Goal: Task Accomplishment & Management: Complete application form

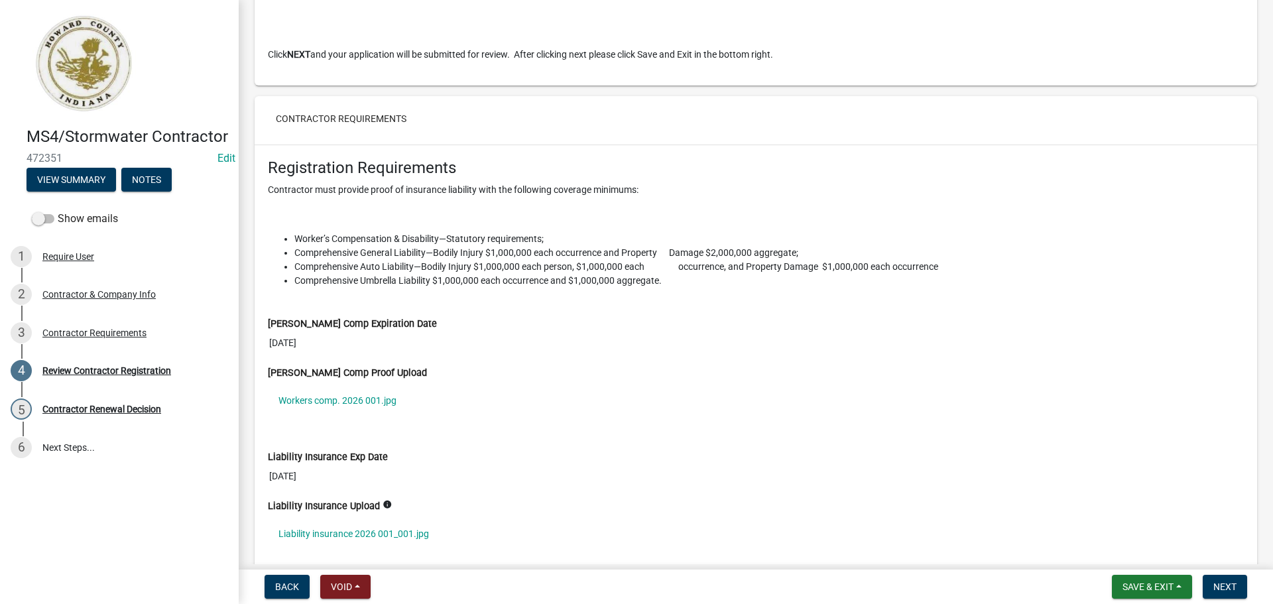
scroll to position [1084, 0]
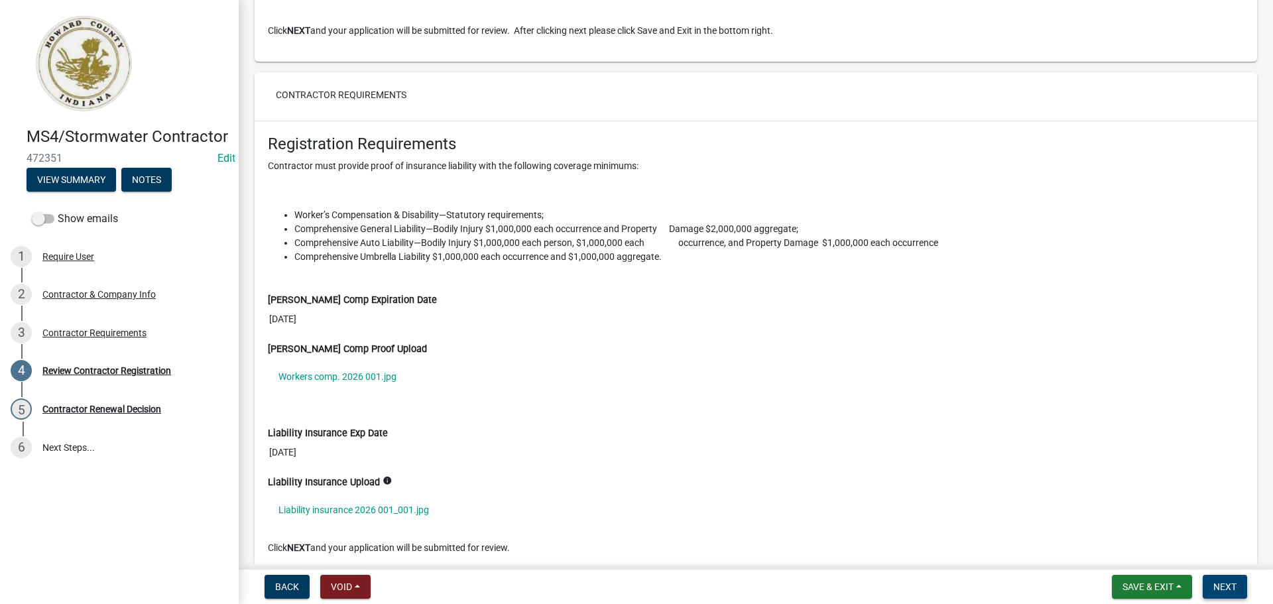
click at [1228, 588] on span "Next" at bounding box center [1225, 587] width 23 height 11
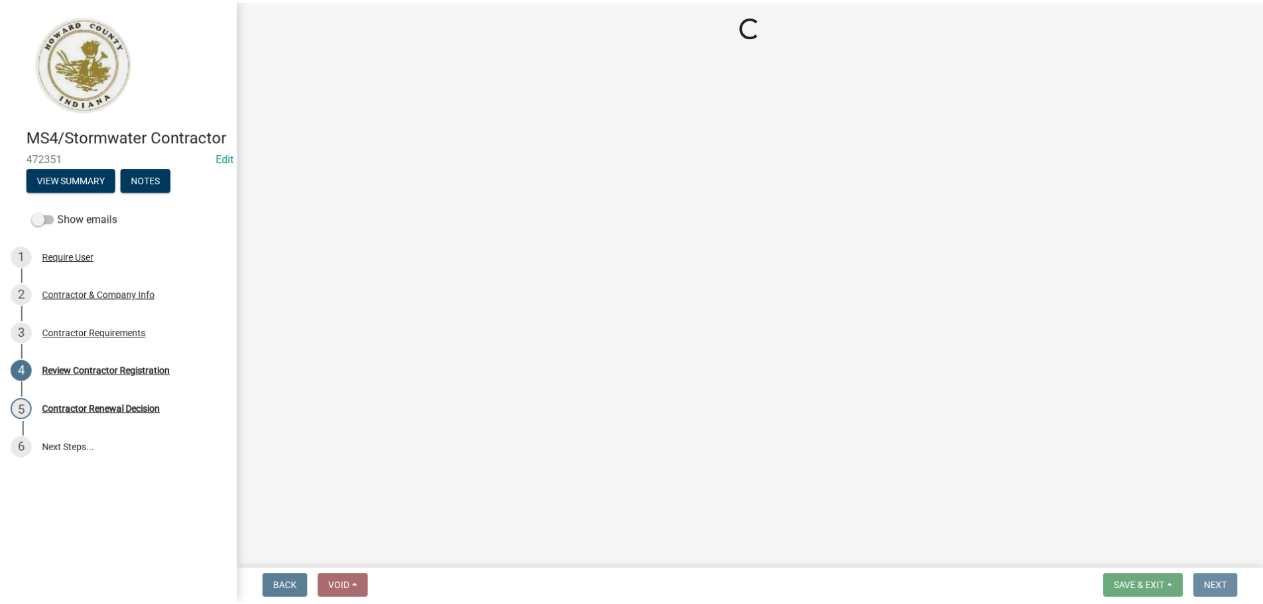
scroll to position [0, 0]
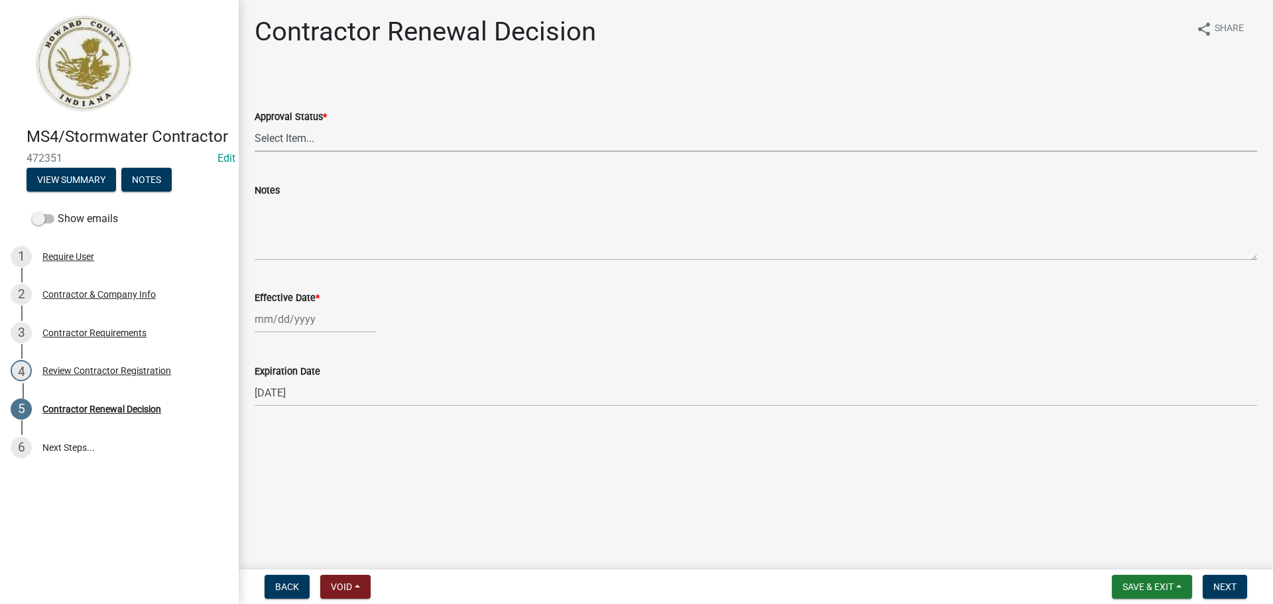
click at [418, 140] on select "Select Item... Approved Denied" at bounding box center [756, 138] width 1003 height 27
click at [255, 125] on select "Select Item... Approved Denied" at bounding box center [756, 138] width 1003 height 27
select select "30db8998-795d-4bbe-8e49-f1ade8865815"
click at [311, 315] on div at bounding box center [315, 319] width 121 height 27
select select "10"
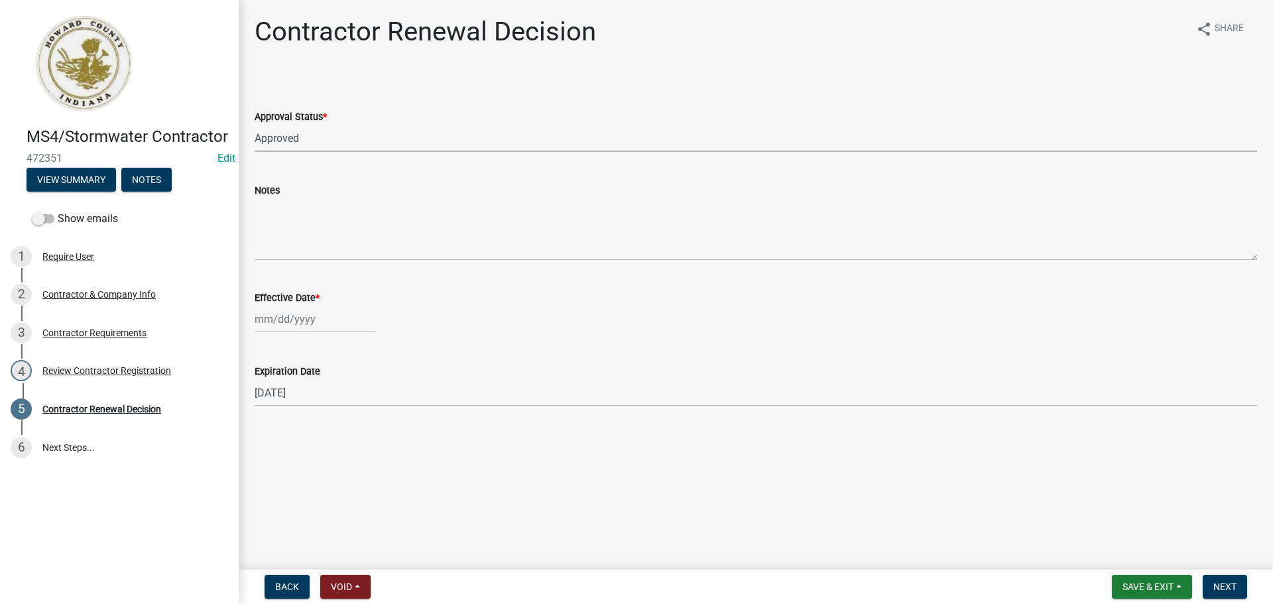
select select "2025"
click at [293, 412] on div "7" at bounding box center [289, 411] width 21 height 21
type input "[DATE]"
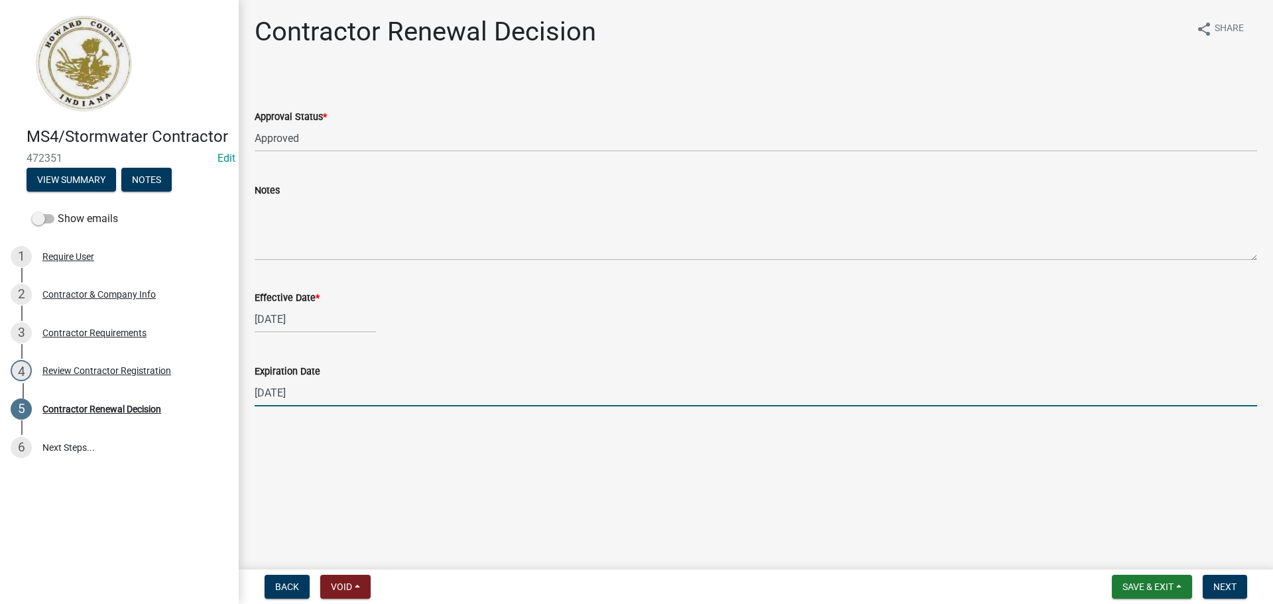
click at [328, 396] on input "[DATE]" at bounding box center [756, 392] width 1003 height 27
type input "[DATE]"
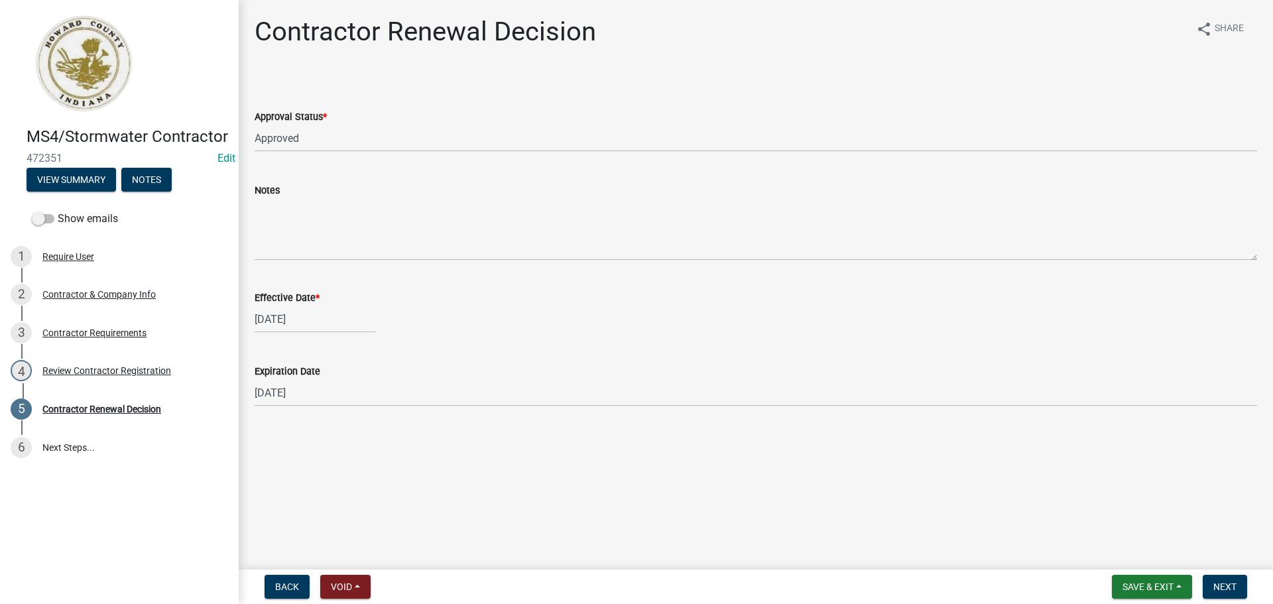
click at [483, 445] on main "Contractor Renewal Decision share Share Approval Status * Select Item... Approv…" at bounding box center [756, 282] width 1035 height 564
click at [1223, 584] on span "Next" at bounding box center [1225, 587] width 23 height 11
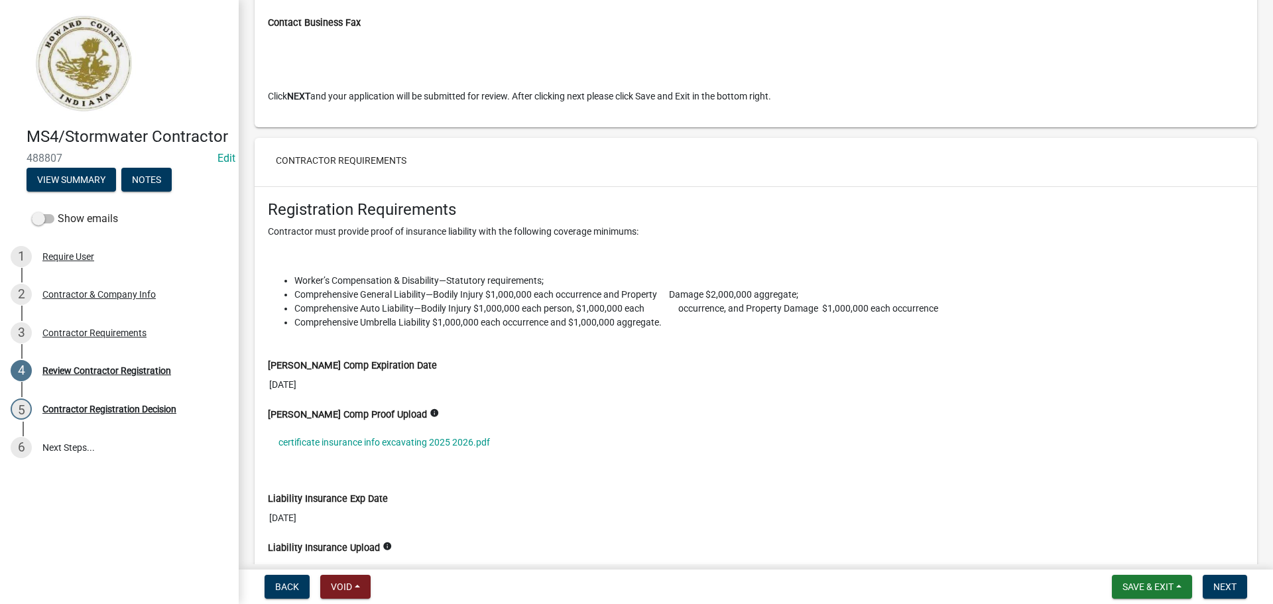
scroll to position [1151, 0]
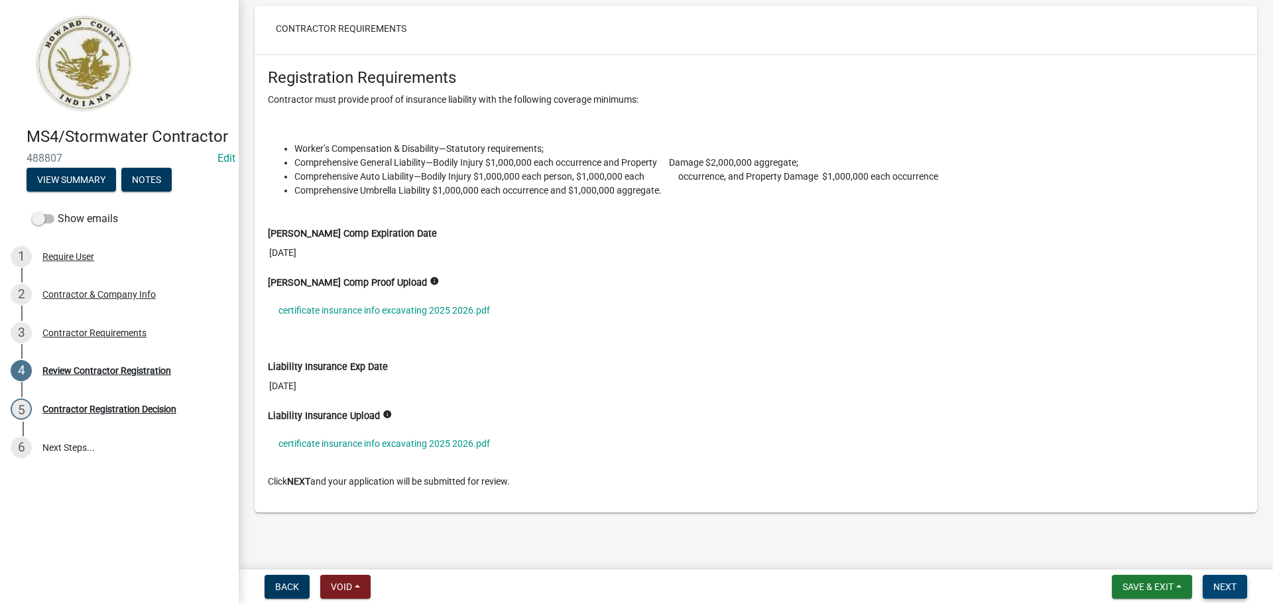
click at [1234, 586] on span "Next" at bounding box center [1225, 587] width 23 height 11
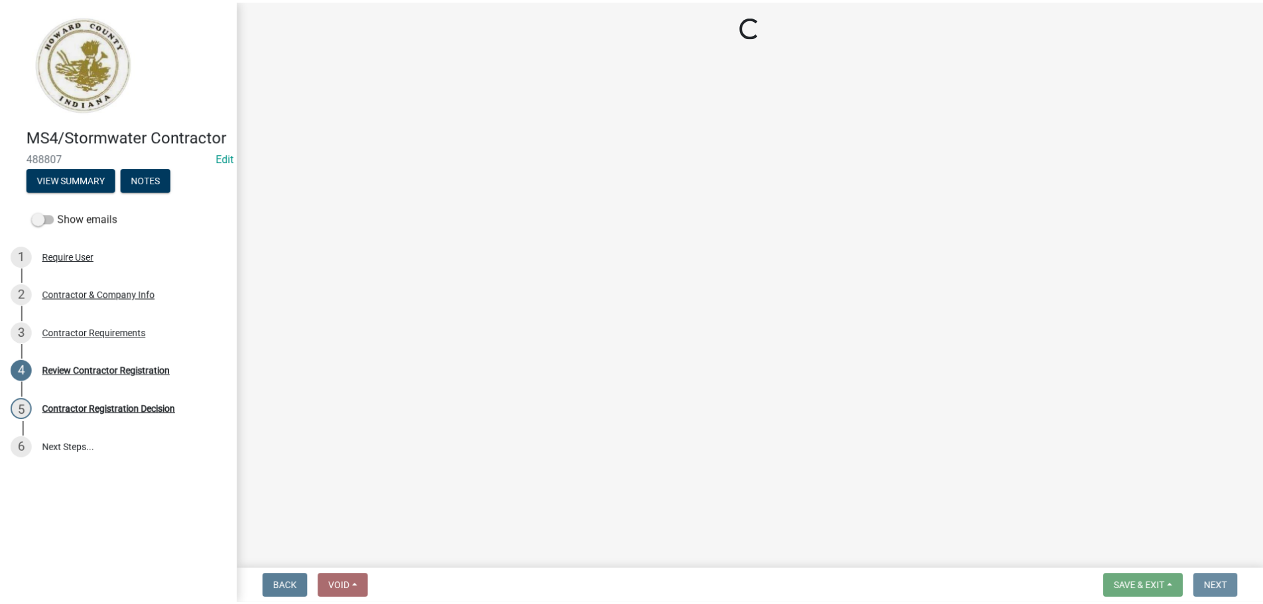
scroll to position [0, 0]
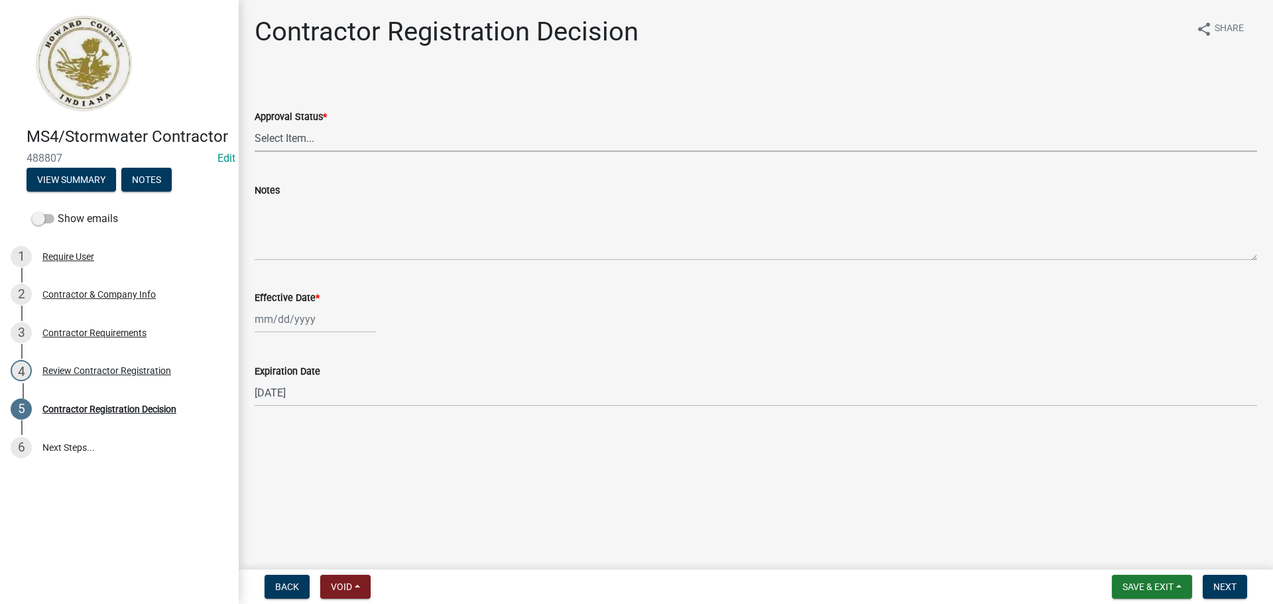
click at [314, 145] on select "Select Item... Approved Denied" at bounding box center [756, 138] width 1003 height 27
click at [255, 125] on select "Select Item... Approved Denied" at bounding box center [756, 138] width 1003 height 27
select select "4b86b809-39dd-4c68-9f3d-fdb3e7050482"
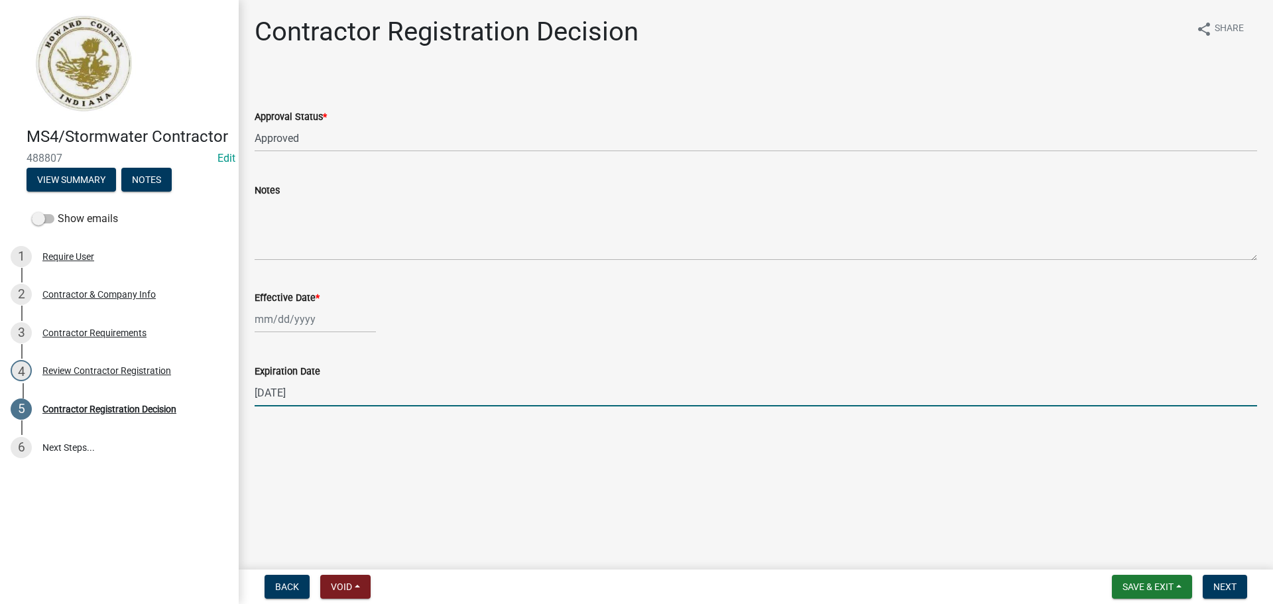
click at [342, 388] on input "02/14/2026" at bounding box center [756, 392] width 1003 height 27
type input "02/14/2035"
click at [309, 318] on div at bounding box center [315, 319] width 121 height 27
select select "10"
select select "2025"
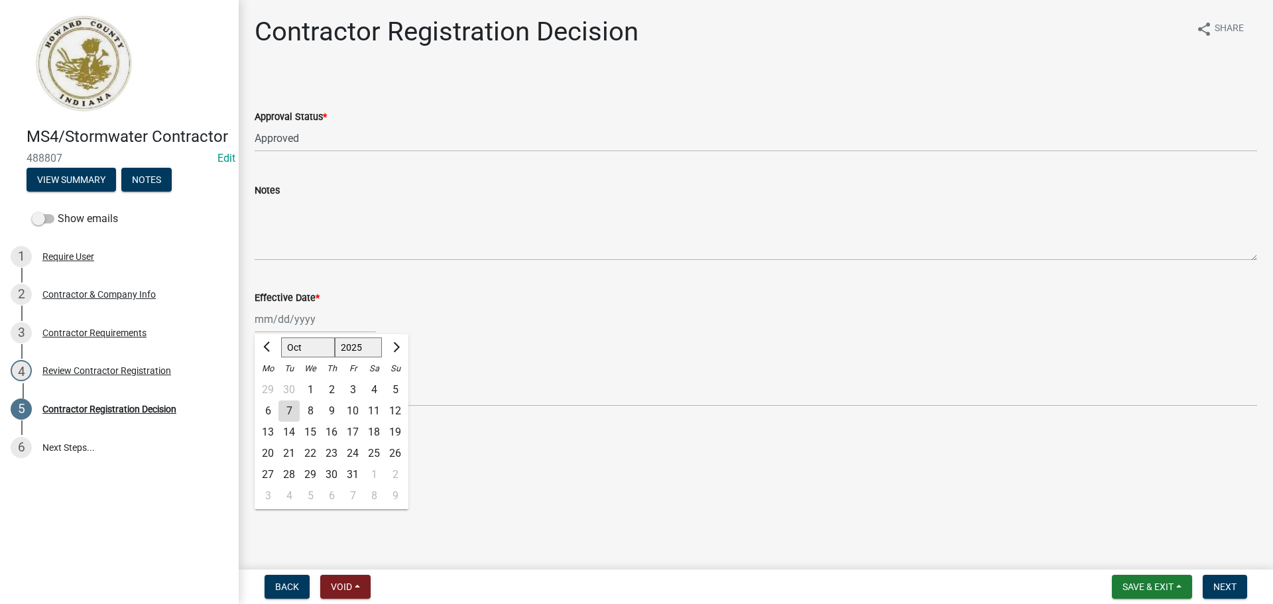
click at [290, 416] on div "7" at bounding box center [289, 411] width 21 height 21
type input "[DATE]"
click at [1234, 586] on span "Next" at bounding box center [1225, 587] width 23 height 11
